Goal: Task Accomplishment & Management: Use online tool/utility

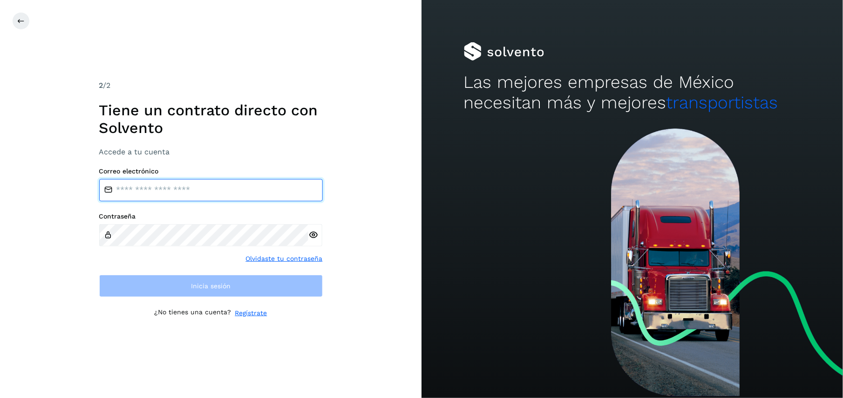
click at [154, 192] on input "email" at bounding box center [210, 190] width 223 height 22
type input "**********"
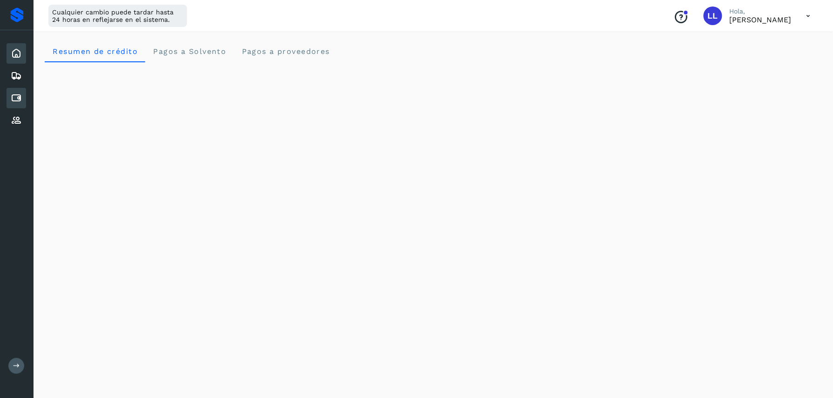
click at [11, 95] on icon at bounding box center [16, 98] width 11 height 11
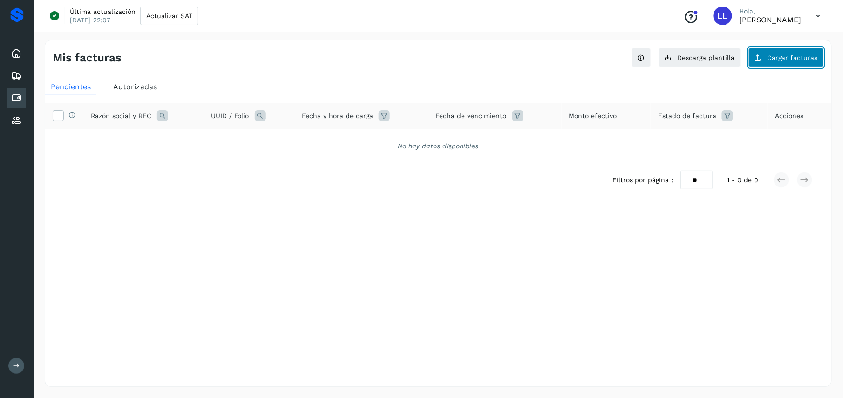
click at [785, 56] on span "Cargar facturas" at bounding box center [792, 57] width 50 height 7
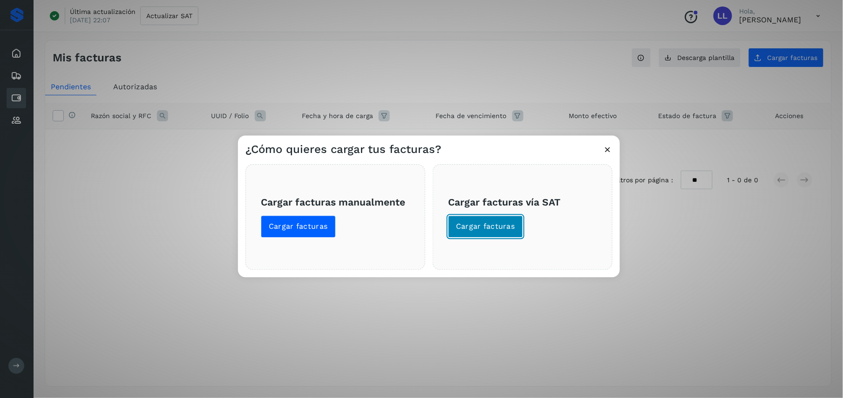
click at [490, 225] on span "Cargar facturas" at bounding box center [485, 227] width 59 height 10
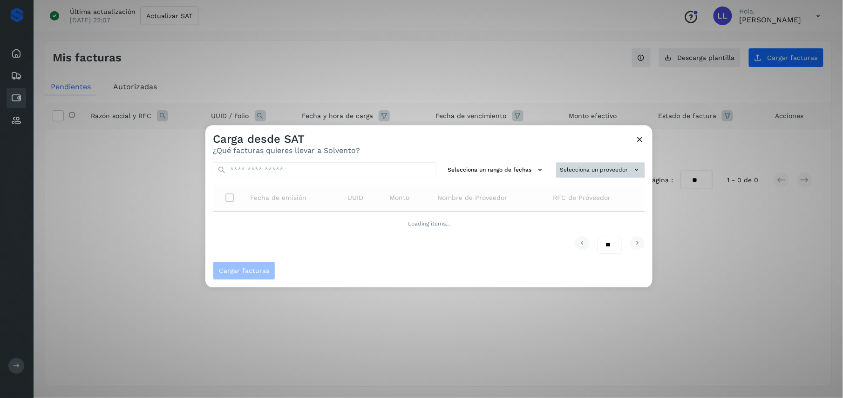
click at [606, 162] on button "Selecciona un proveedor" at bounding box center [600, 169] width 89 height 15
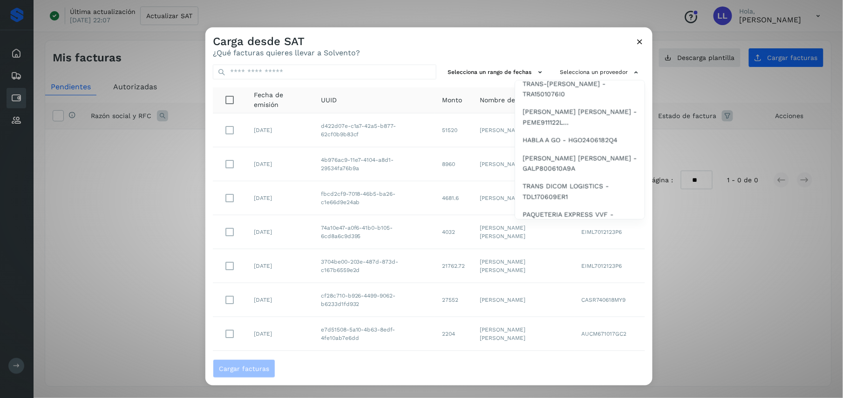
scroll to position [198, 0]
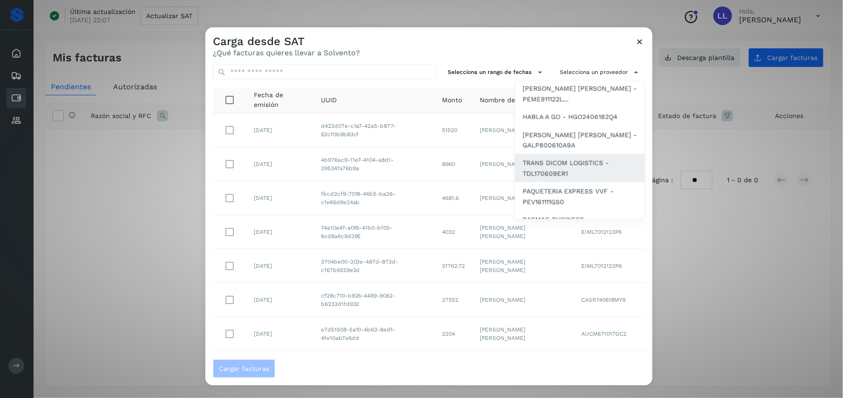
click at [587, 154] on div "TRANS DICOM LOGISTICS - TDL170609ER1" at bounding box center [579, 168] width 129 height 28
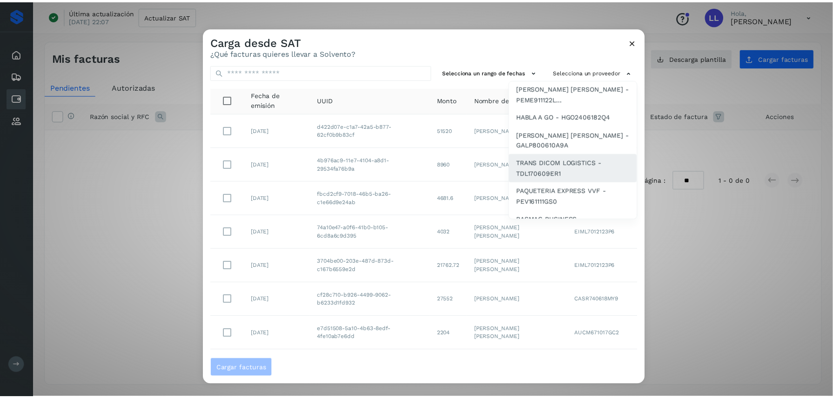
scroll to position [0, 0]
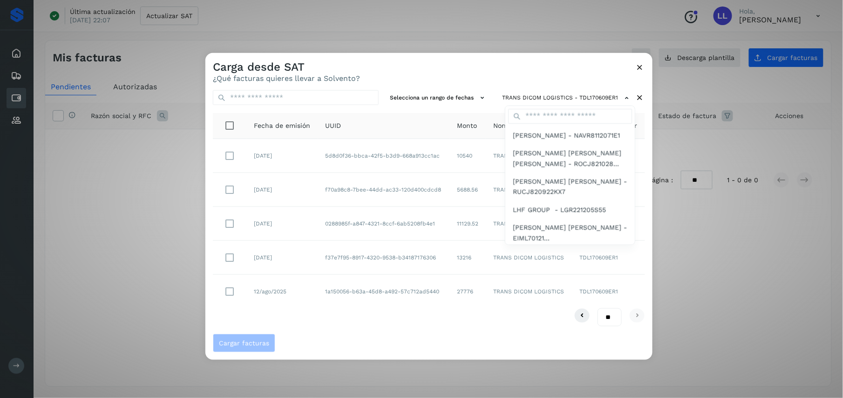
click at [434, 75] on div at bounding box center [626, 252] width 843 height 398
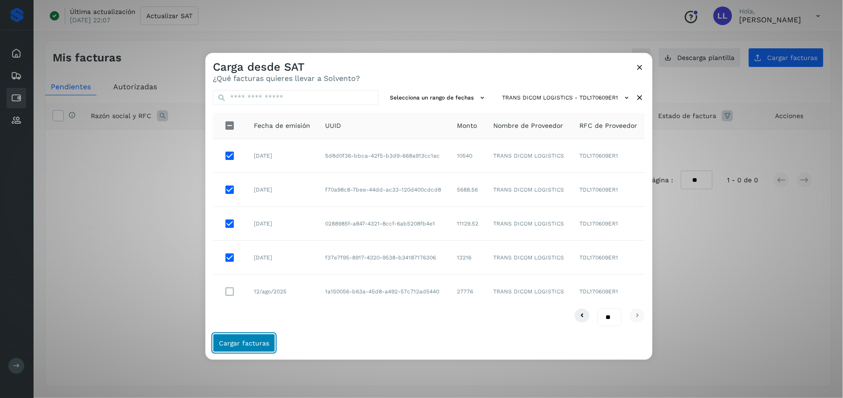
click at [254, 345] on span "Cargar facturas" at bounding box center [244, 343] width 50 height 7
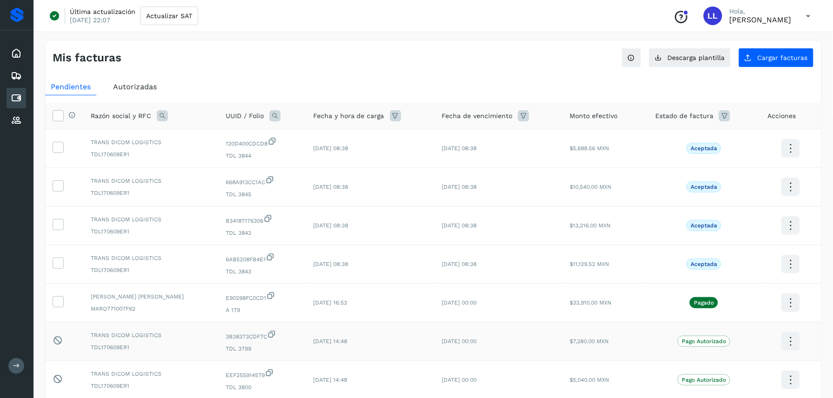
click at [576, 349] on td "$7,280.00 MXN" at bounding box center [605, 342] width 86 height 39
click at [786, 58] on span "Cargar facturas" at bounding box center [783, 57] width 50 height 7
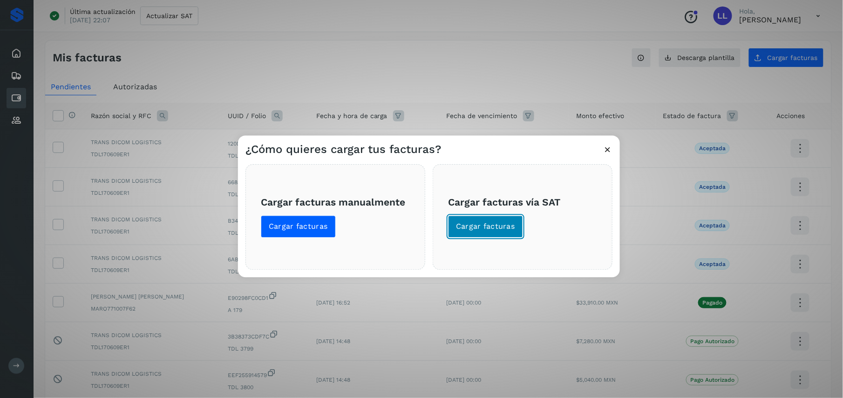
click at [499, 219] on button "Cargar facturas" at bounding box center [485, 227] width 75 height 22
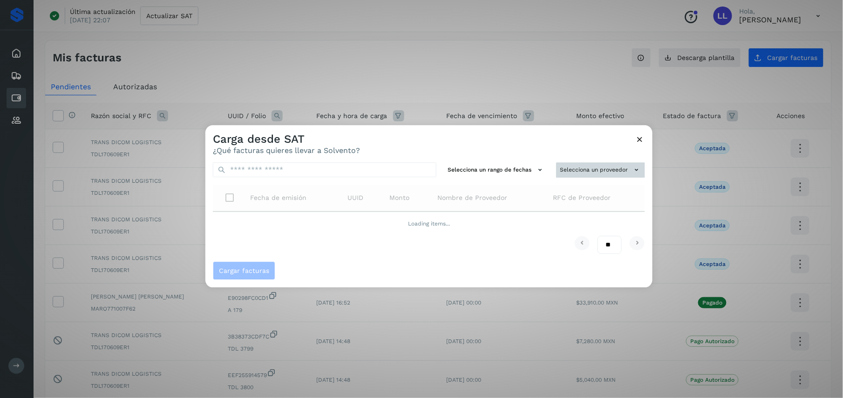
click at [577, 177] on button "Selecciona un proveedor" at bounding box center [600, 169] width 89 height 15
click at [567, 189] on input "text" at bounding box center [584, 188] width 114 height 15
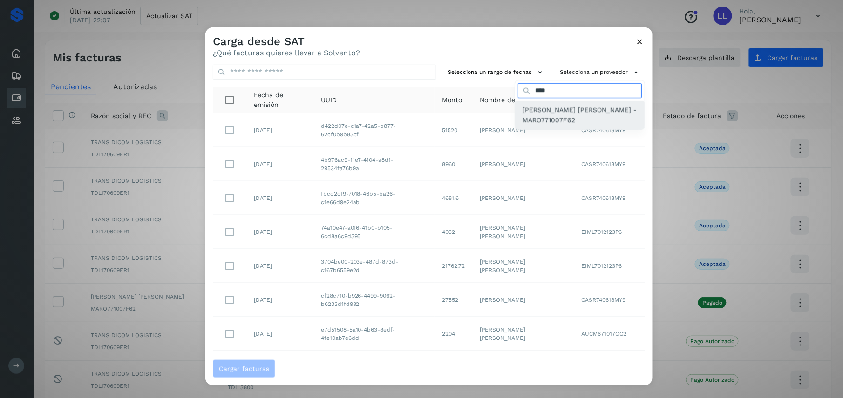
type input "****"
click at [574, 115] on span "[PERSON_NAME] [PERSON_NAME] - MARO771007F62" at bounding box center [579, 115] width 115 height 21
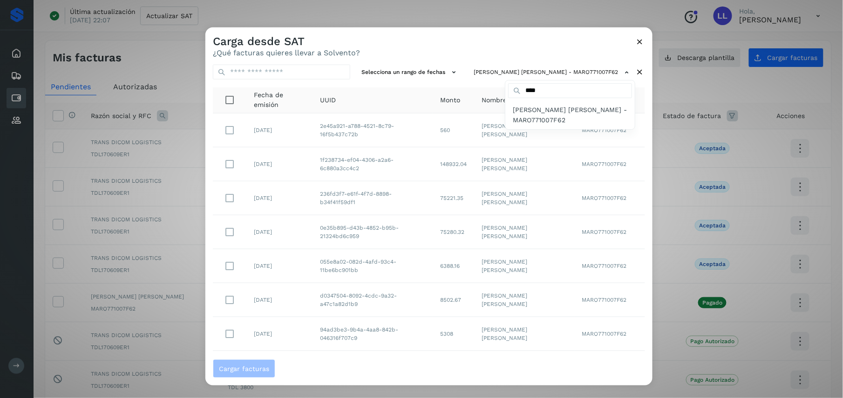
click at [468, 41] on div at bounding box center [626, 226] width 843 height 398
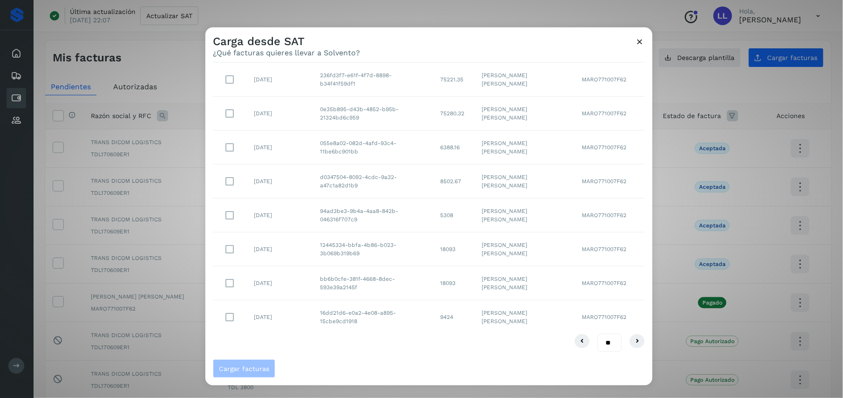
click at [597, 343] on select "** ** **" at bounding box center [609, 343] width 24 height 19
click at [373, 364] on span "Cargar facturas" at bounding box center [429, 369] width 432 height 19
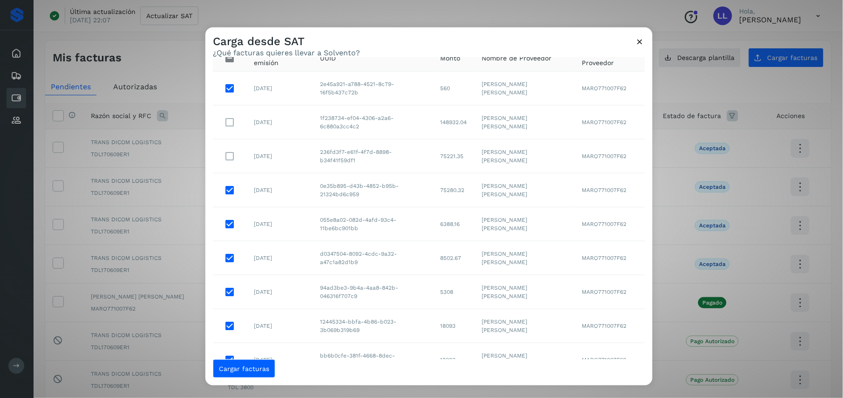
scroll to position [17, 0]
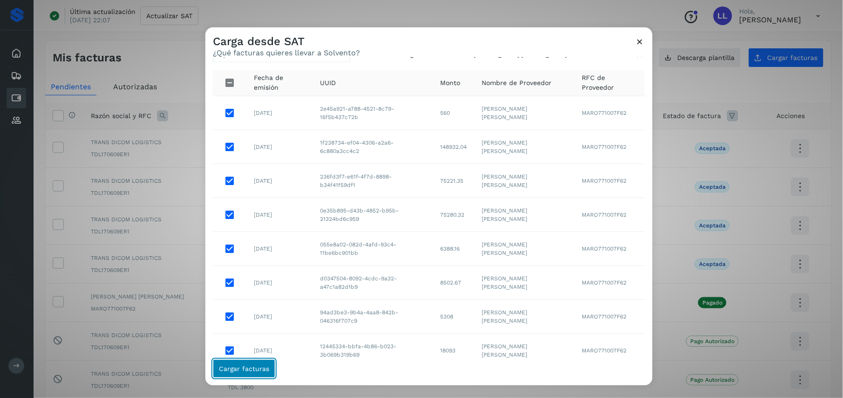
click at [249, 369] on span "Cargar facturas" at bounding box center [244, 369] width 50 height 7
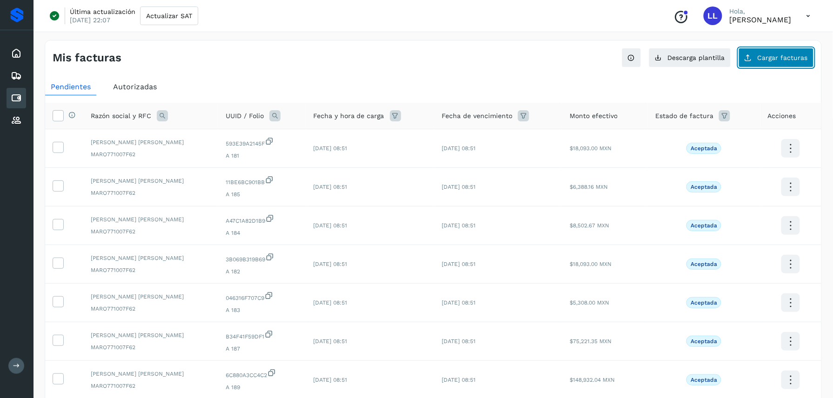
click at [780, 61] on span "Cargar facturas" at bounding box center [783, 57] width 50 height 7
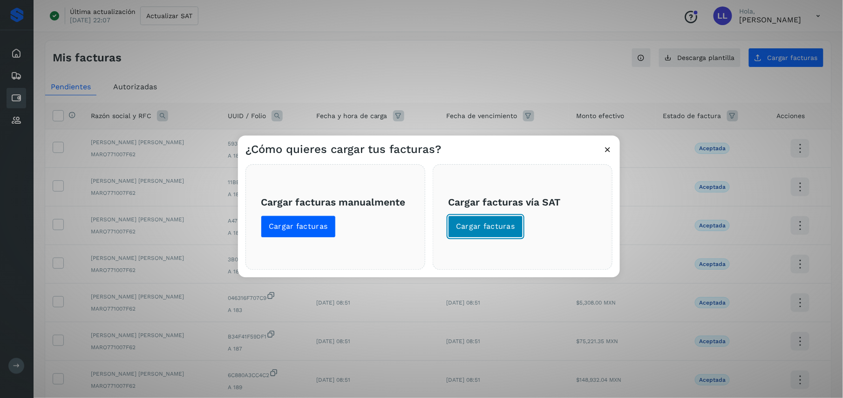
click at [481, 230] on span "Cargar facturas" at bounding box center [485, 227] width 59 height 10
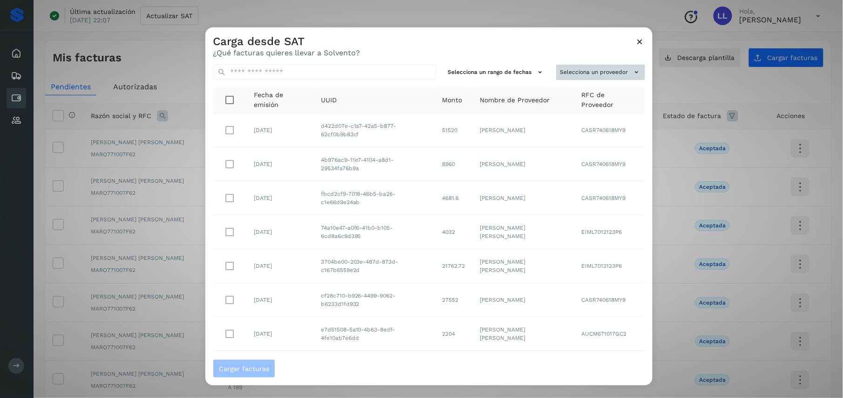
click at [615, 73] on button "Selecciona un proveedor" at bounding box center [600, 72] width 89 height 15
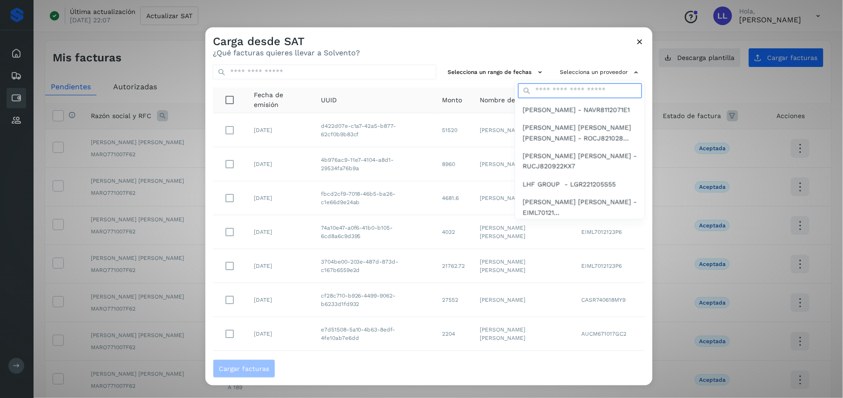
click at [576, 89] on input "text" at bounding box center [580, 90] width 124 height 15
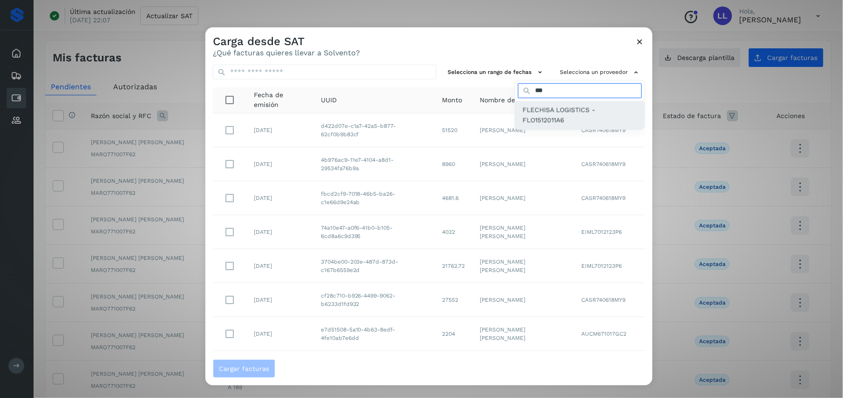
type input "***"
click at [548, 118] on span "FLECHISA LOGISTICS - FLO1512011A6" at bounding box center [579, 115] width 115 height 21
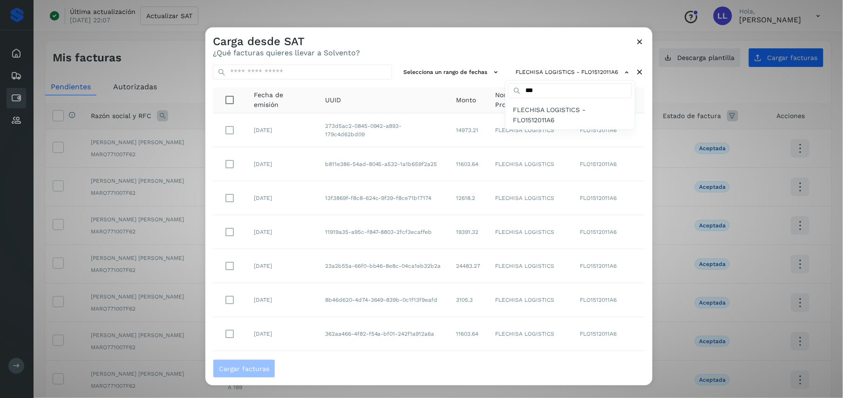
click at [548, 118] on span "FLECHISA LOGISTICS - FLO1512011A6" at bounding box center [570, 115] width 115 height 21
drag, startPoint x: 648, startPoint y: 152, endPoint x: 646, endPoint y: 305, distance: 153.6
click at [646, 305] on div at bounding box center [626, 226] width 843 height 398
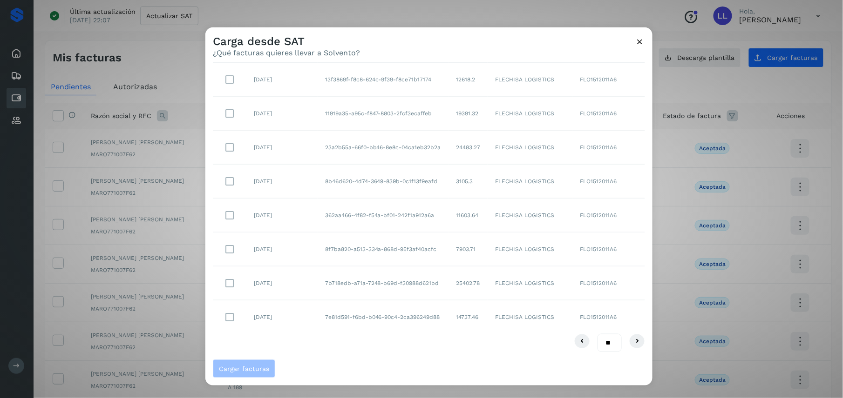
click at [603, 346] on select "** ** **" at bounding box center [609, 343] width 24 height 19
select select "**"
click at [597, 334] on select "** ** **" at bounding box center [609, 343] width 24 height 19
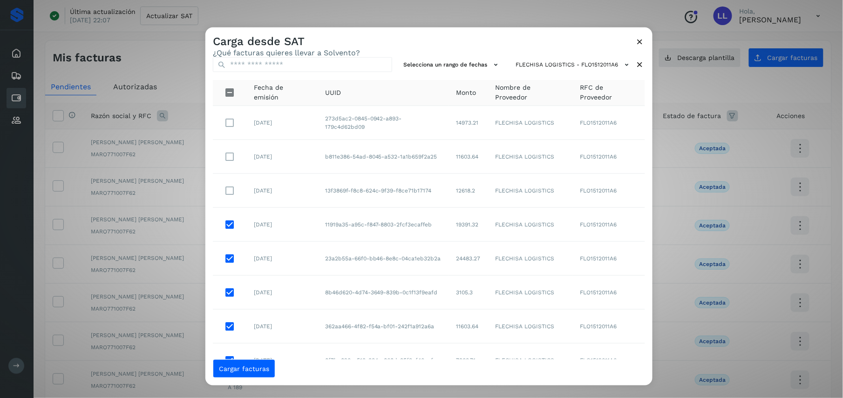
scroll to position [0, 0]
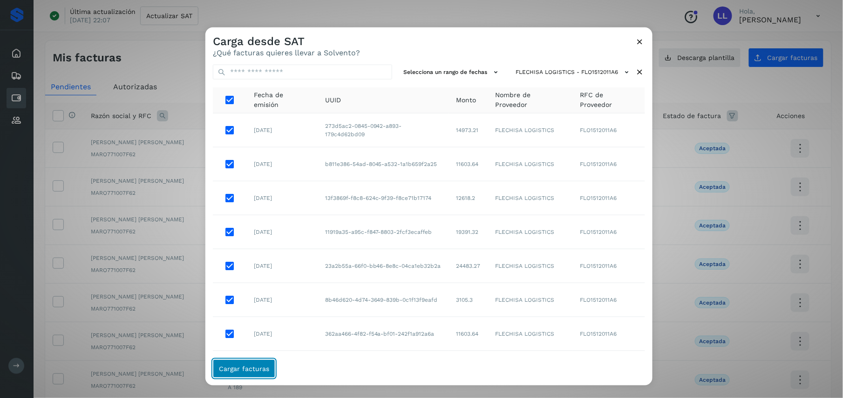
click at [243, 368] on span "Cargar facturas" at bounding box center [244, 369] width 50 height 7
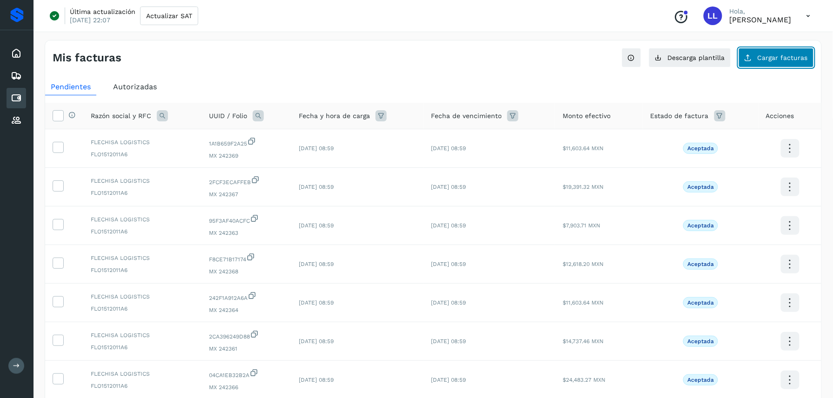
click at [764, 61] on span "Cargar facturas" at bounding box center [783, 57] width 50 height 7
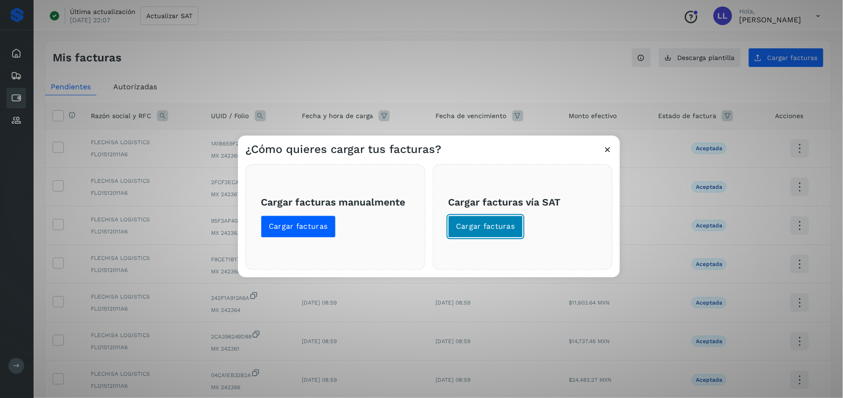
click at [479, 219] on button "Cargar facturas" at bounding box center [485, 227] width 75 height 22
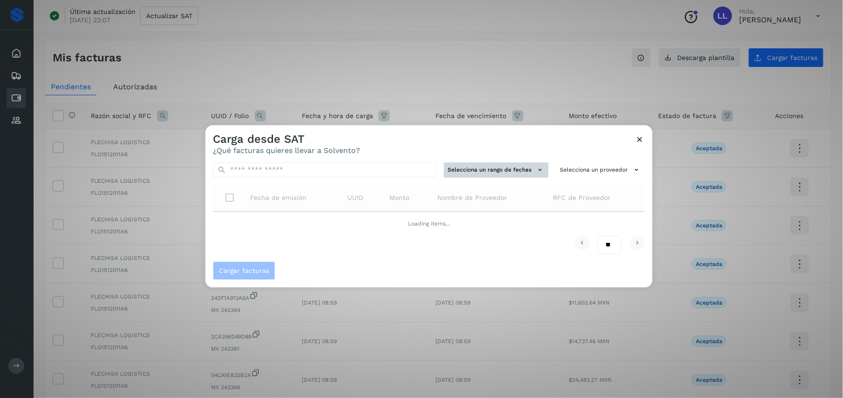
click at [479, 167] on button "Selecciona un rango de fechas" at bounding box center [496, 169] width 105 height 15
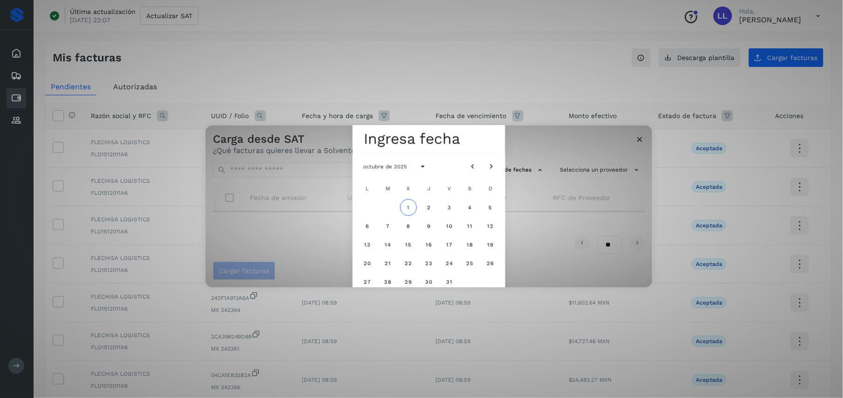
click at [607, 142] on div "Seleccionar una fecha Ingresa fecha octubre de 2025 L M X J V S D 1 2 3 4 5 6 7…" at bounding box center [428, 206] width 447 height 162
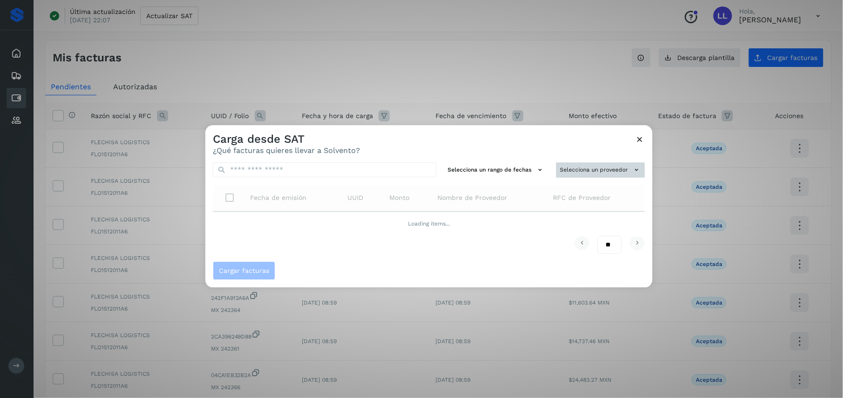
click at [615, 165] on button "Selecciona un proveedor" at bounding box center [600, 169] width 89 height 15
click at [557, 195] on input "text" at bounding box center [584, 188] width 114 height 15
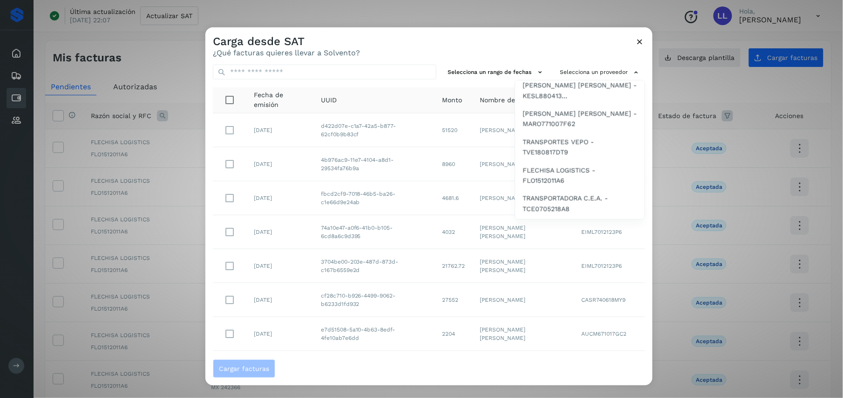
scroll to position [699, 0]
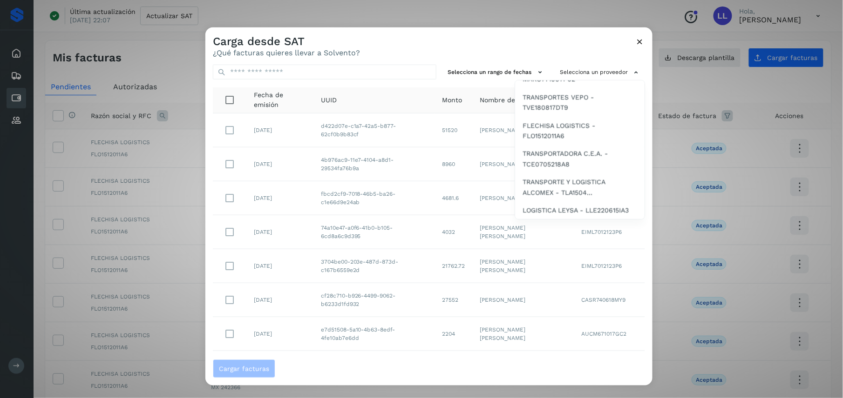
click at [410, 33] on div at bounding box center [626, 226] width 843 height 398
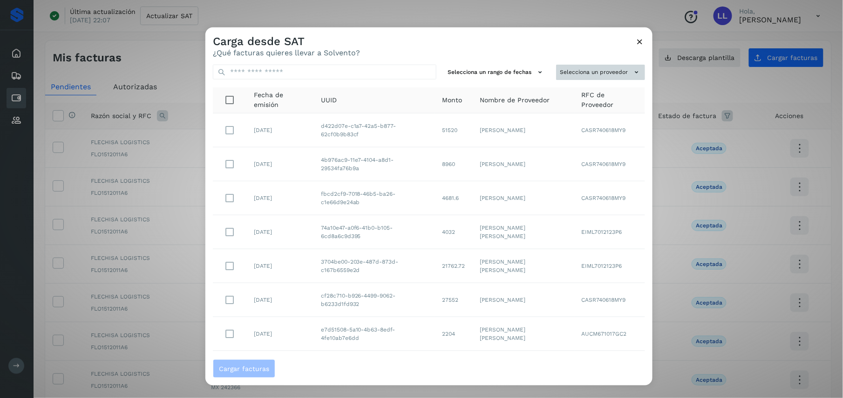
click at [613, 76] on button "Selecciona un proveedor" at bounding box center [600, 72] width 89 height 15
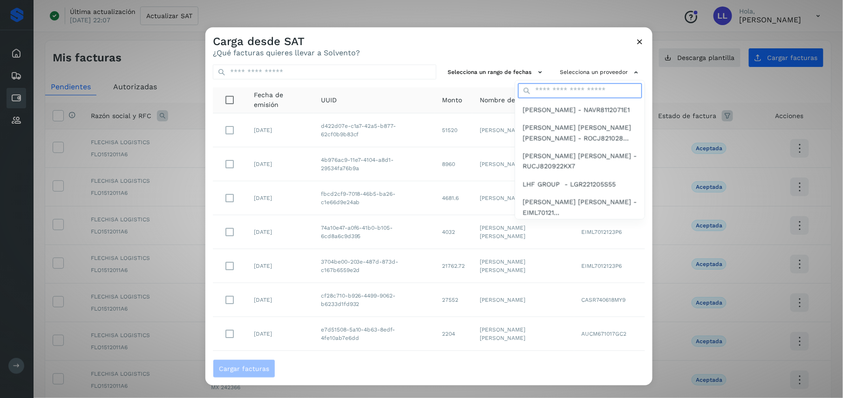
click at [548, 87] on input "text" at bounding box center [580, 90] width 124 height 15
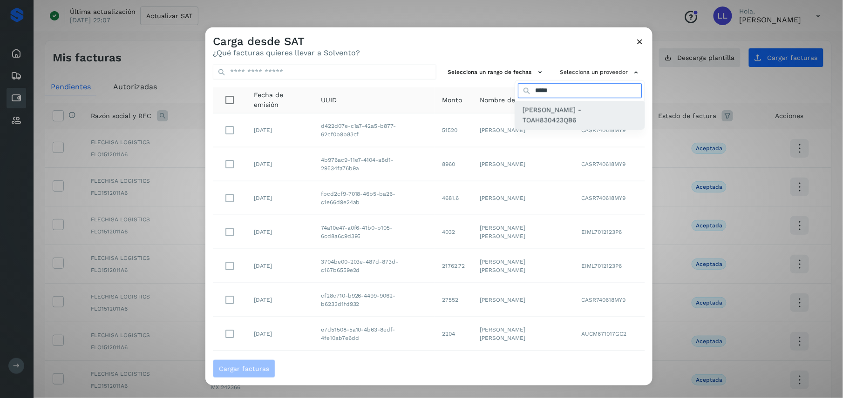
type input "*****"
click at [546, 108] on span "[PERSON_NAME] - TOAH830423QB6" at bounding box center [579, 115] width 115 height 21
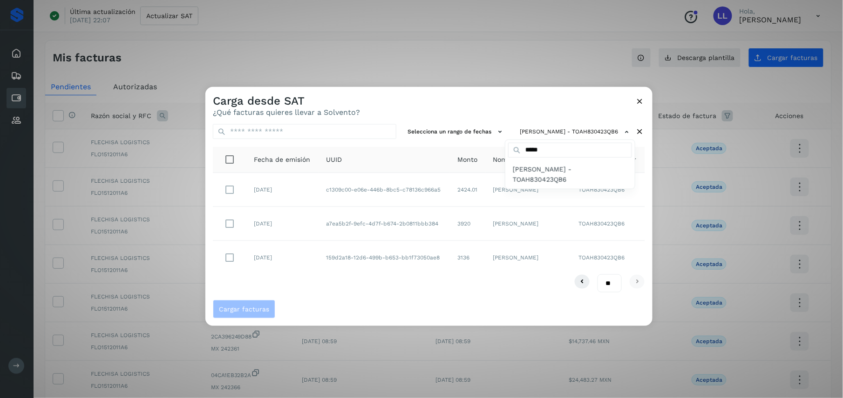
click at [459, 287] on div at bounding box center [626, 286] width 843 height 398
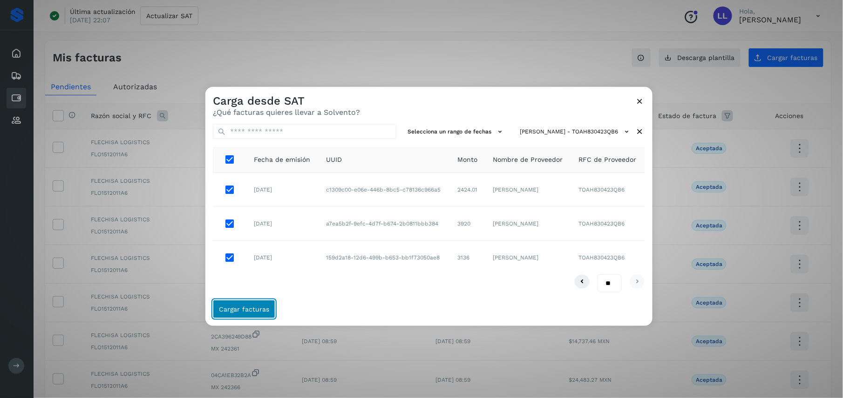
click at [248, 308] on span "Cargar facturas" at bounding box center [244, 309] width 50 height 7
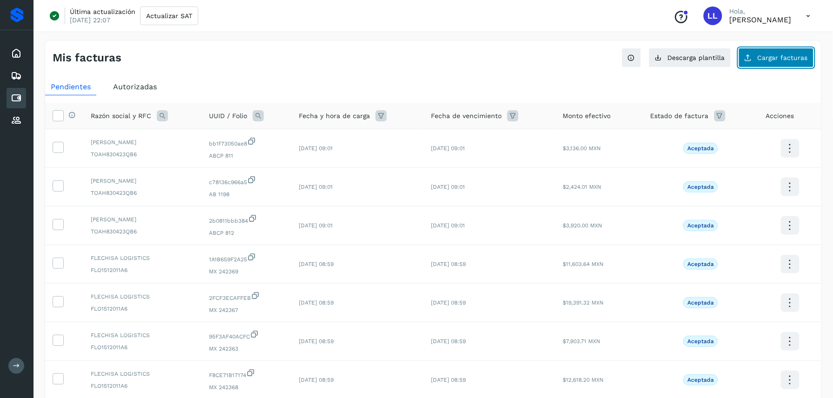
click at [764, 55] on span "Cargar facturas" at bounding box center [783, 57] width 50 height 7
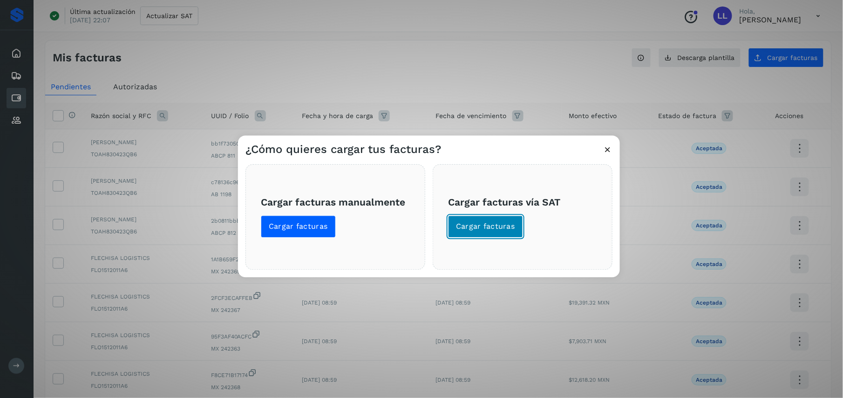
click at [487, 229] on span "Cargar facturas" at bounding box center [485, 227] width 59 height 10
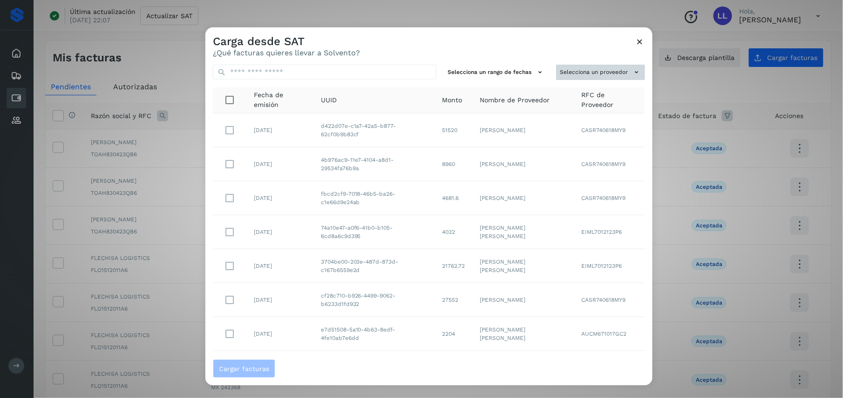
click at [598, 65] on button "Selecciona un proveedor" at bounding box center [600, 72] width 89 height 15
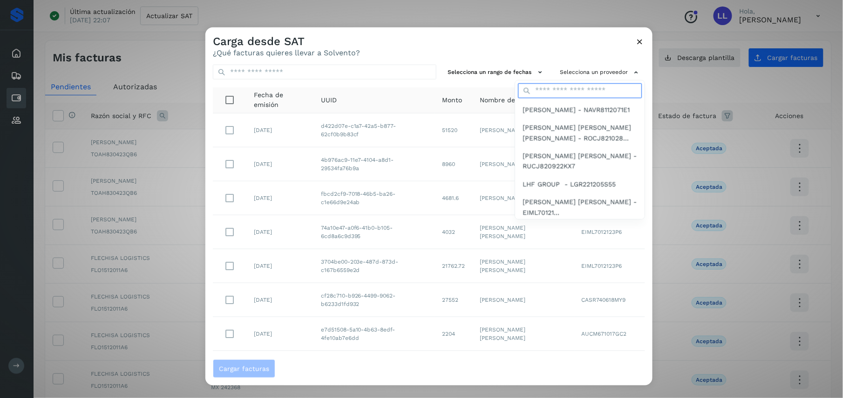
click at [560, 93] on input "text" at bounding box center [580, 90] width 124 height 15
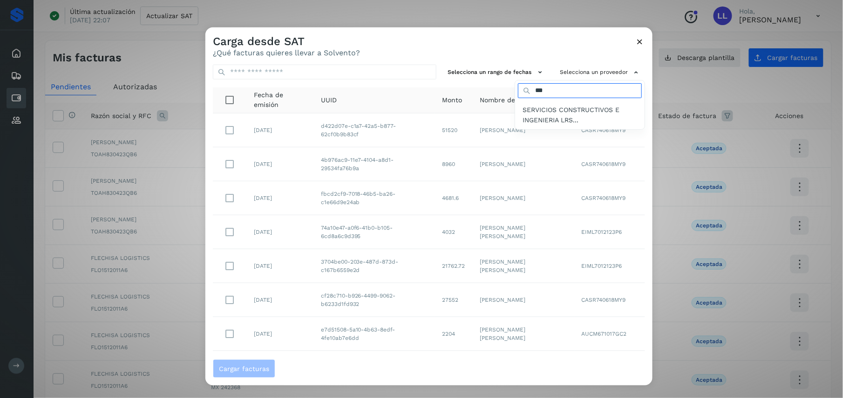
type input "***"
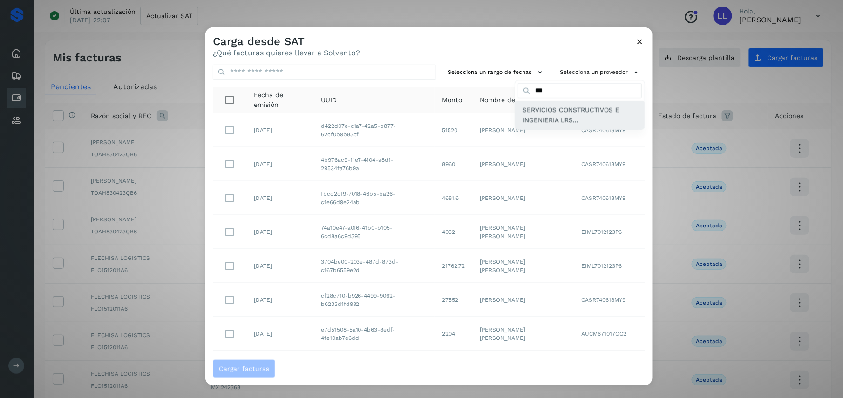
click at [561, 109] on span "SERVICIOS CONSTRUCTIVOS E INGENIERIA LRS..." at bounding box center [579, 115] width 115 height 21
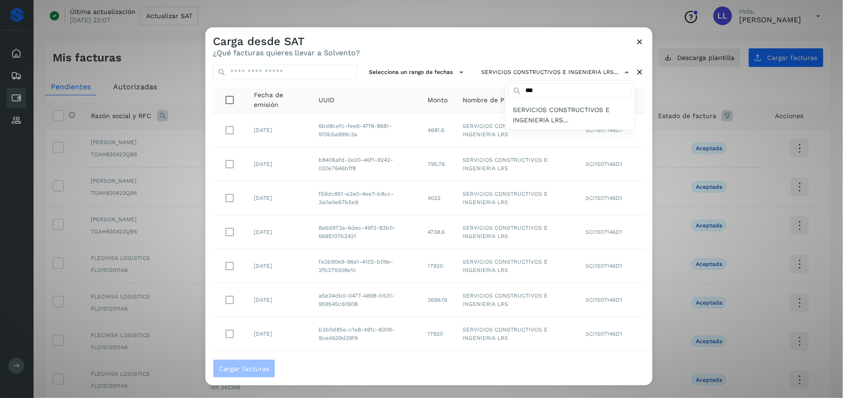
click at [637, 36] on div at bounding box center [626, 226] width 843 height 398
click at [638, 37] on icon at bounding box center [640, 42] width 10 height 10
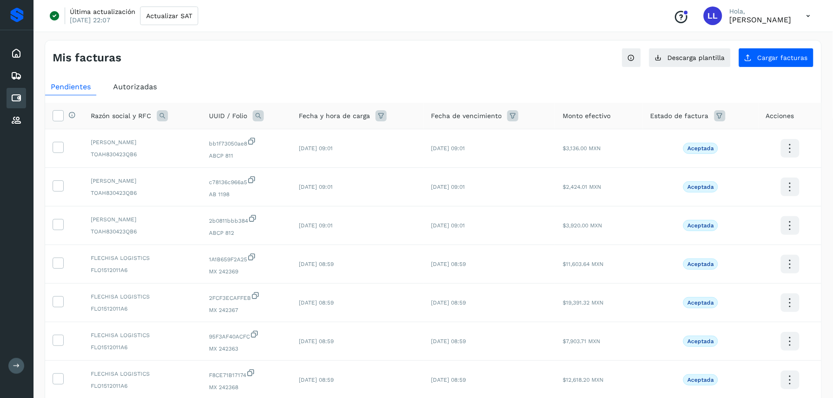
click at [810, 12] on icon at bounding box center [808, 16] width 19 height 19
click at [735, 66] on div "Cerrar sesión" at bounding box center [762, 60] width 111 height 18
